Goal: Task Accomplishment & Management: Manage account settings

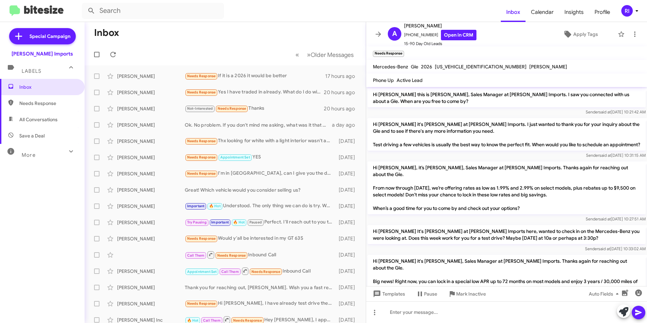
scroll to position [134, 0]
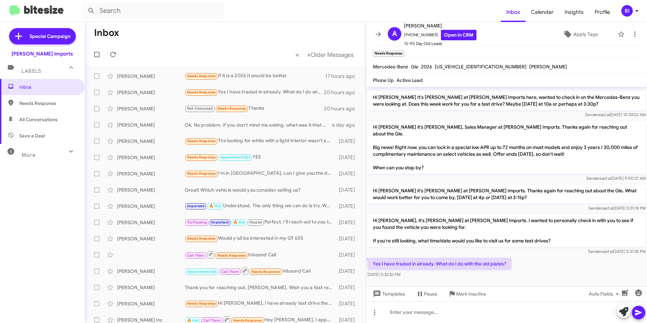
click at [375, 32] on icon at bounding box center [378, 34] width 8 height 8
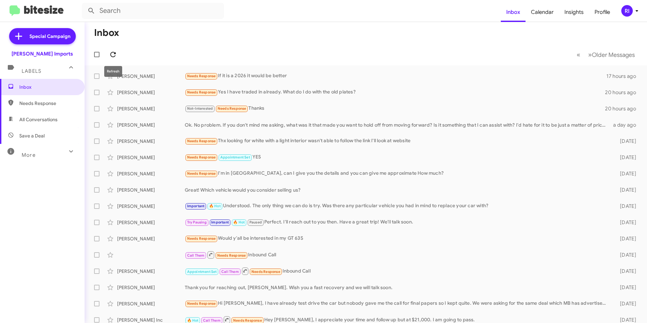
click at [112, 53] on icon at bounding box center [113, 54] width 8 height 8
click at [112, 50] on button at bounding box center [113, 55] width 14 height 14
click at [244, 73] on div "Needs Response I'm located in [GEOGRAPHIC_DATA] but I want to see if I can get …" at bounding box center [399, 76] width 429 height 8
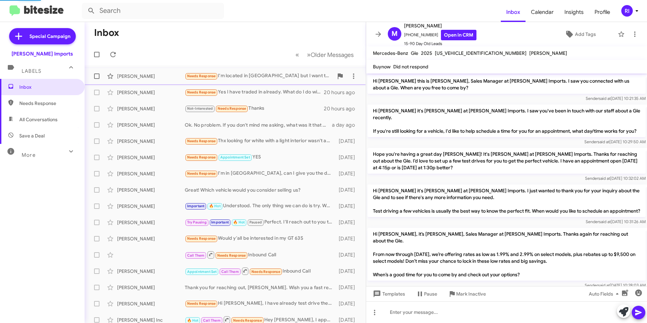
scroll to position [291, 0]
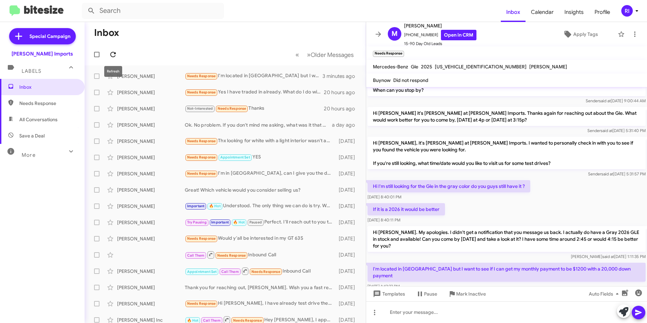
click at [112, 54] on icon at bounding box center [113, 54] width 8 height 8
click at [375, 33] on icon at bounding box center [378, 34] width 8 height 8
